Goal: Information Seeking & Learning: Find specific fact

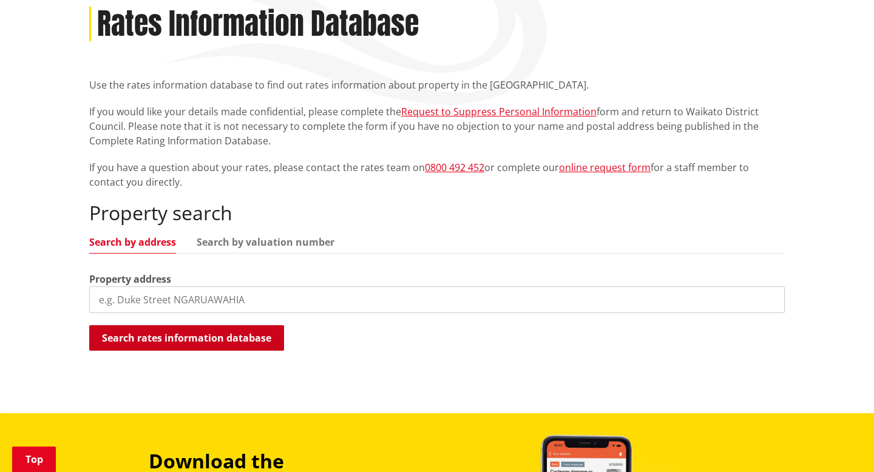
scroll to position [202, 0]
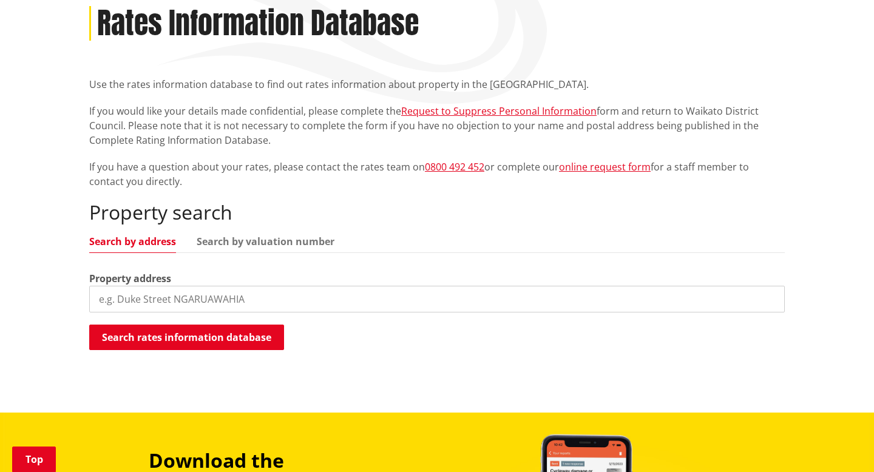
click at [231, 299] on input "search" at bounding box center [437, 299] width 696 height 27
paste input "[STREET_ADDRESS], [GEOGRAPHIC_DATA]"
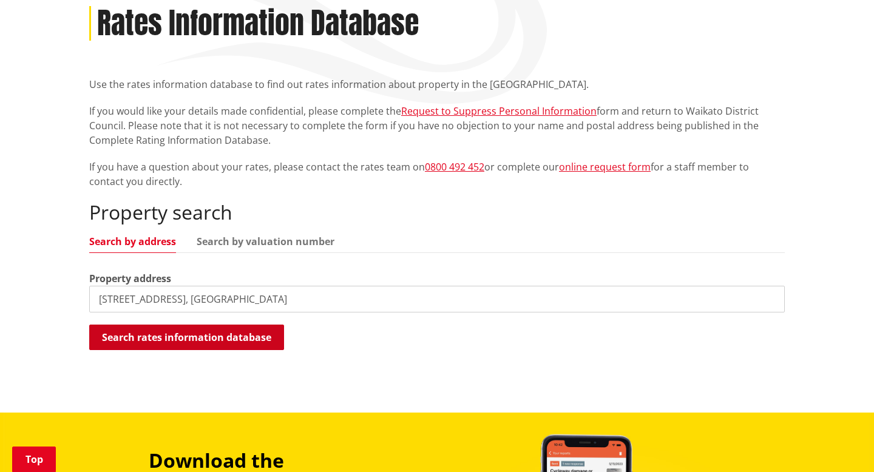
click at [231, 341] on button "Search rates information database" at bounding box center [186, 338] width 195 height 26
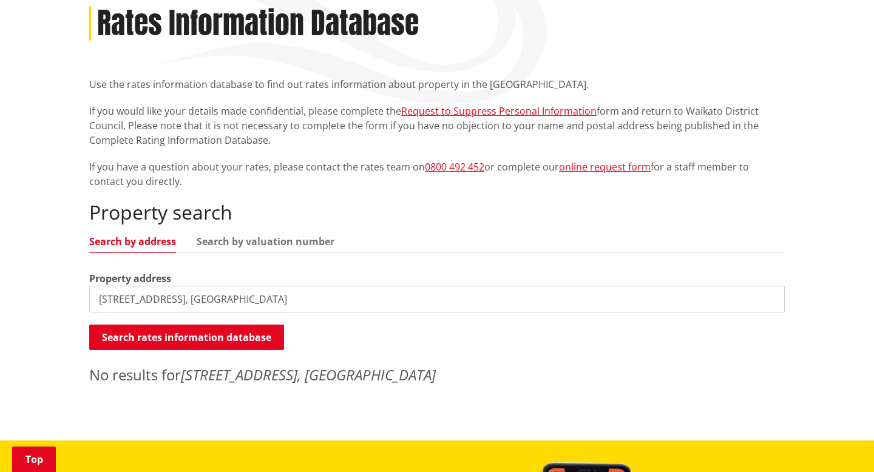
click at [260, 298] on input "[STREET_ADDRESS], [GEOGRAPHIC_DATA]" at bounding box center [437, 299] width 696 height 27
type input "[STREET_ADDRESS]"
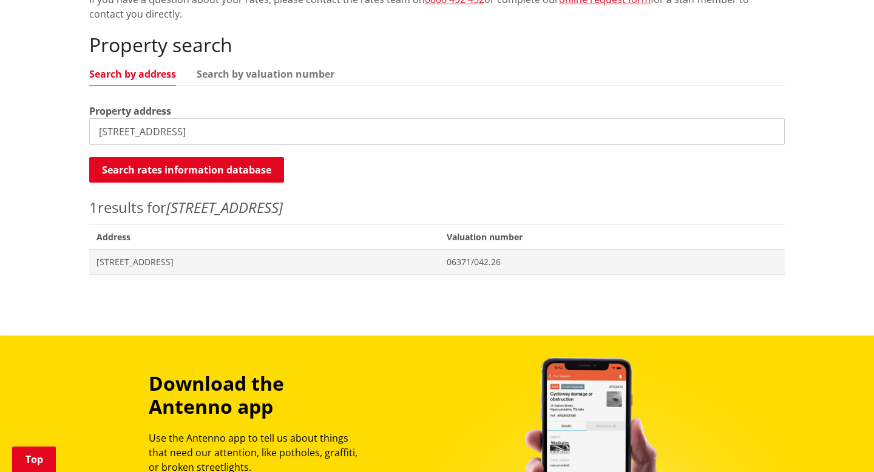
scroll to position [372, 0]
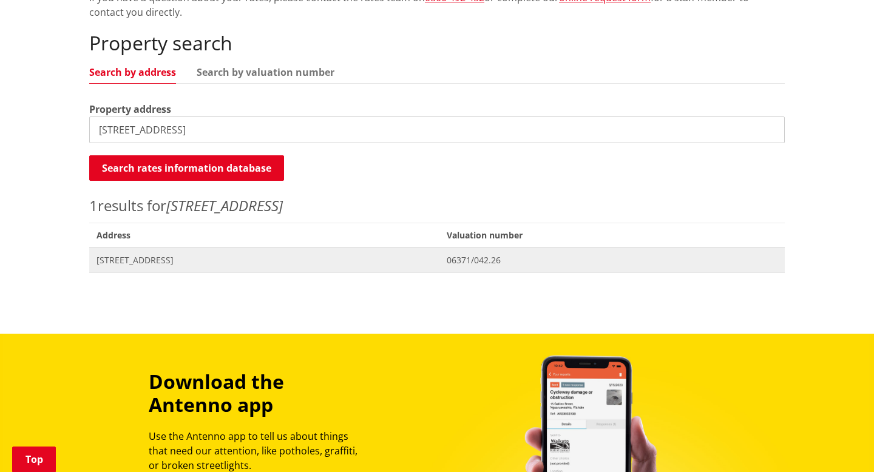
click at [103, 258] on span "[STREET_ADDRESS]" at bounding box center [265, 260] width 336 height 12
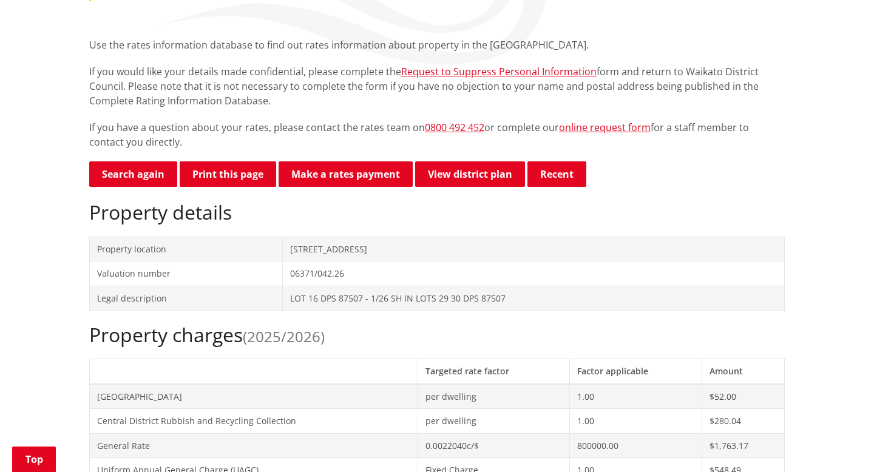
scroll to position [237, 0]
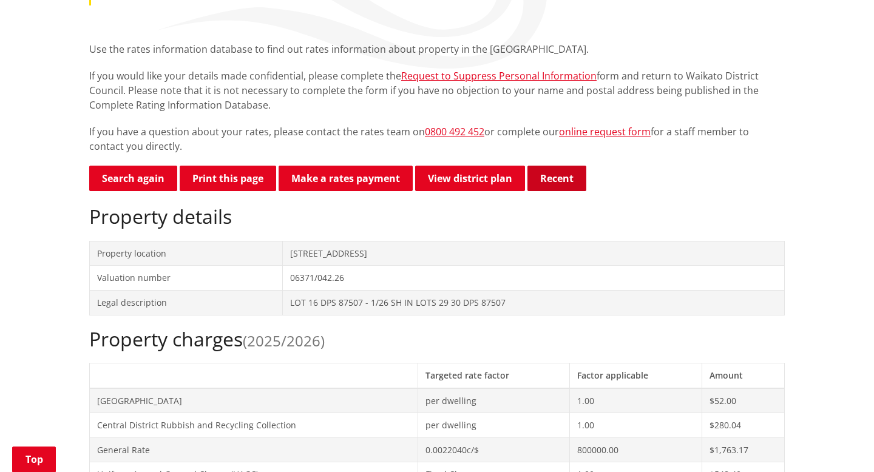
click at [556, 174] on button "Recent" at bounding box center [557, 179] width 59 height 26
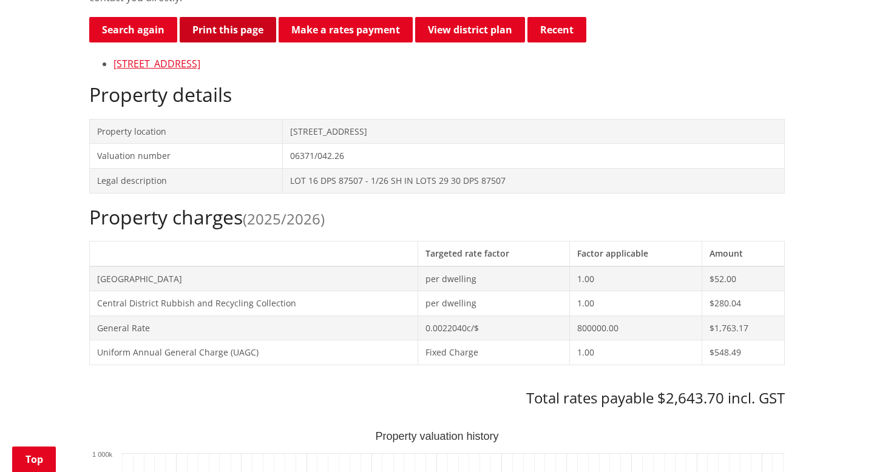
scroll to position [388, 0]
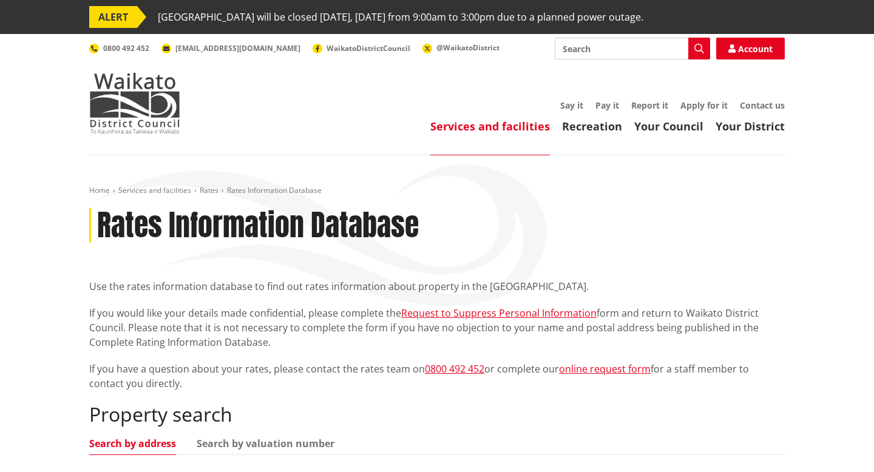
scroll to position [371, 0]
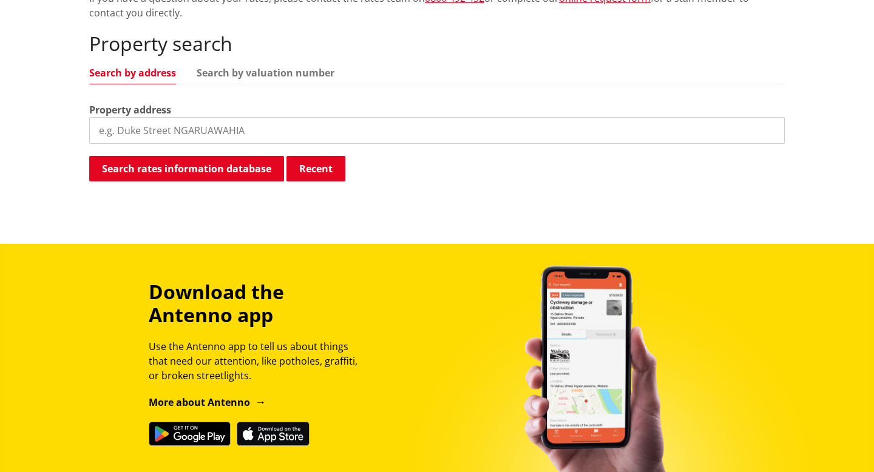
click at [167, 132] on input "search" at bounding box center [437, 130] width 696 height 27
drag, startPoint x: 262, startPoint y: 131, endPoint x: 0, endPoint y: 131, distance: 261.7
click at [0, 131] on div "Home Services and facilities Rates Rates Information Database Rates Information…" at bounding box center [437, 14] width 874 height 460
paste input "49C Glentui Lane, Whatawhata"
type input "49C Glentui Lane"
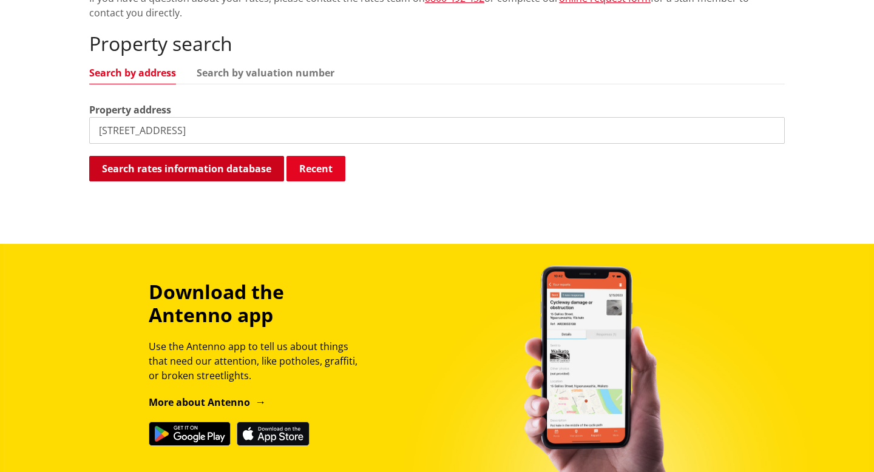
click at [236, 174] on button "Search rates information database" at bounding box center [186, 169] width 195 height 26
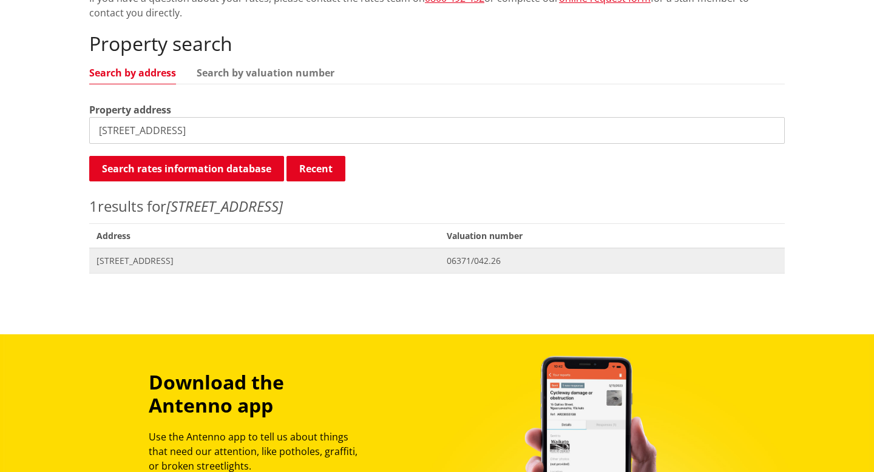
click at [174, 263] on span "[STREET_ADDRESS]" at bounding box center [265, 261] width 336 height 12
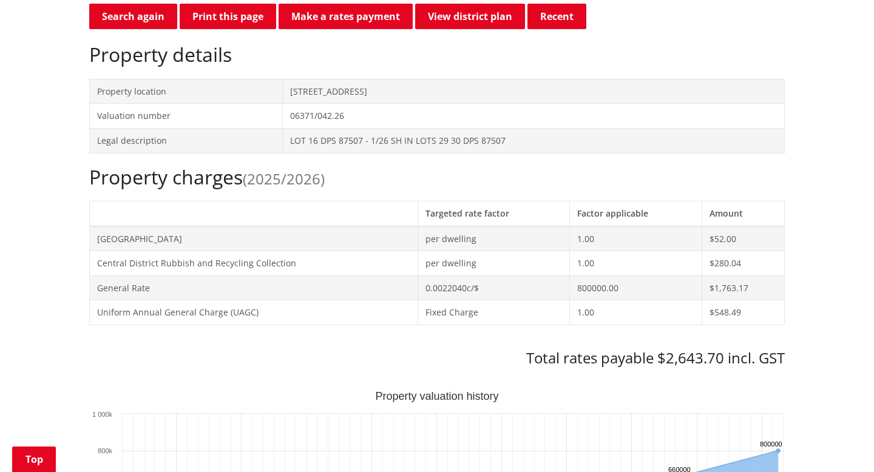
scroll to position [398, 0]
